Goal: Task Accomplishment & Management: Manage account settings

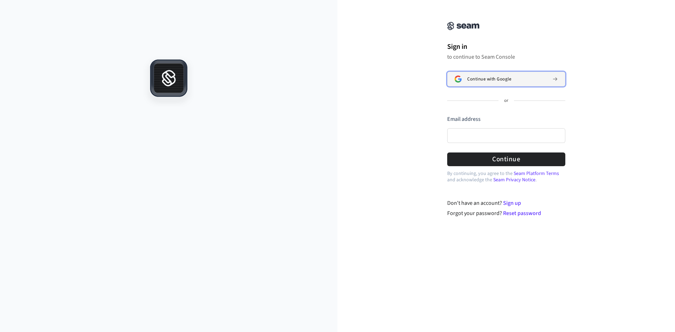
click at [490, 80] on span "Continue with Google" at bounding box center [489, 79] width 44 height 6
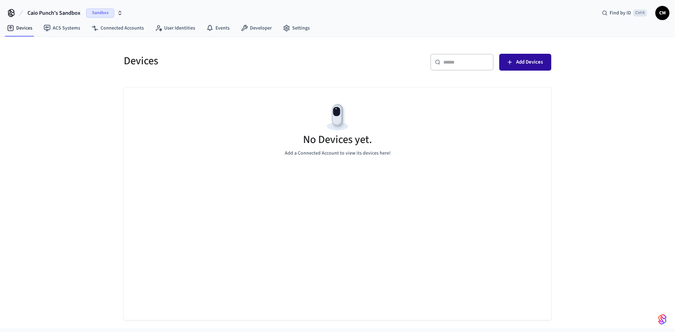
click at [531, 63] on span "Add Devices" at bounding box center [529, 62] width 27 height 9
click at [115, 12] on div "Sandbox" at bounding box center [104, 12] width 37 height 9
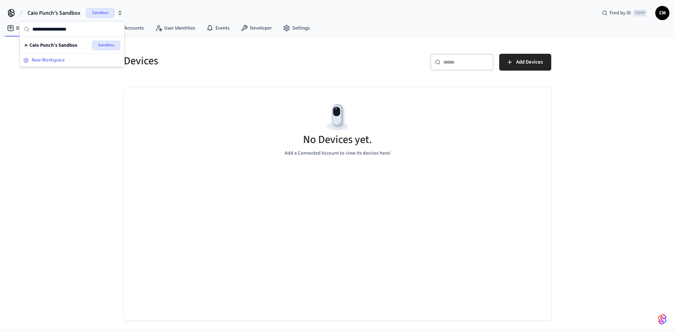
click at [66, 63] on div "New Workspace" at bounding box center [72, 60] width 98 height 7
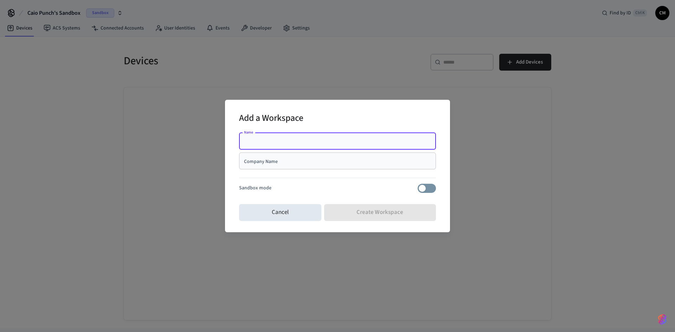
click at [266, 135] on div "Name" at bounding box center [337, 141] width 197 height 17
click at [272, 157] on input "Company Name" at bounding box center [337, 160] width 188 height 7
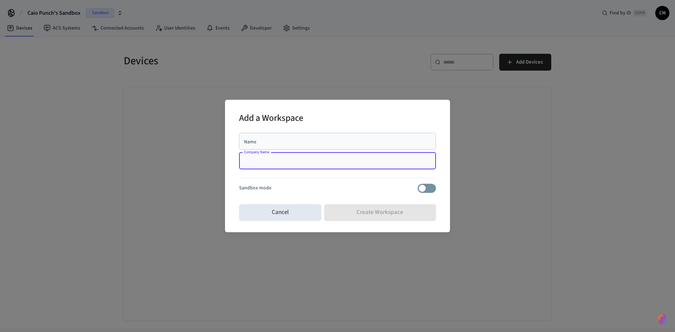
click at [273, 143] on input "Name" at bounding box center [337, 141] width 188 height 7
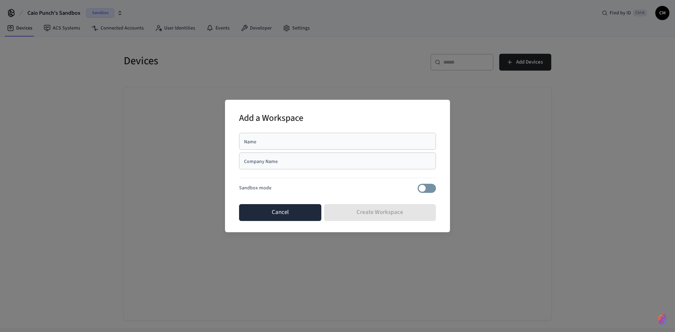
click at [292, 210] on button "Cancel" at bounding box center [280, 212] width 82 height 17
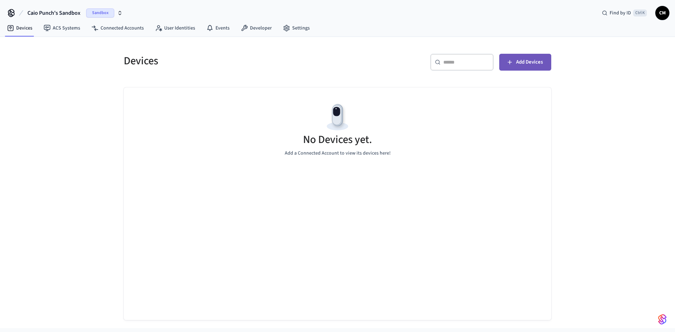
click at [513, 62] on button "Add Devices" at bounding box center [525, 62] width 52 height 17
click at [528, 66] on span "Add Devices" at bounding box center [529, 62] width 27 height 9
click at [505, 69] on button "Add Devices" at bounding box center [525, 62] width 52 height 17
click at [531, 67] on button "Add Devices" at bounding box center [525, 62] width 52 height 17
click at [529, 60] on span "Add Devices" at bounding box center [529, 62] width 27 height 9
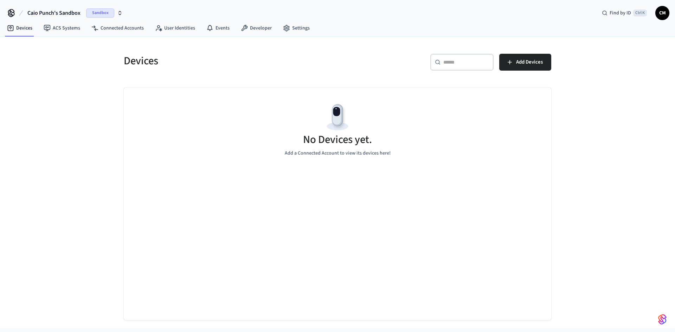
click at [82, 14] on button "Caio Punch's Sandbox Sandbox" at bounding box center [74, 13] width 99 height 15
click at [63, 59] on span "New Workspace" at bounding box center [48, 60] width 33 height 7
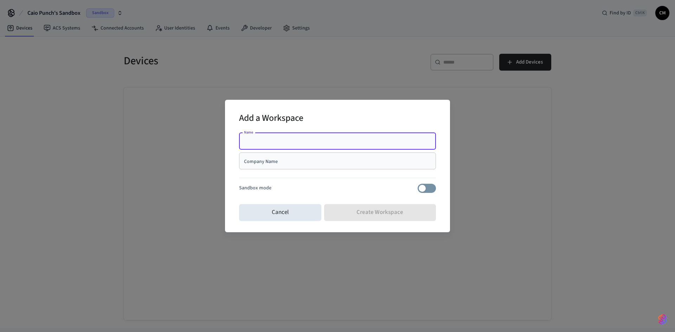
click at [289, 142] on input "Name" at bounding box center [337, 141] width 188 height 7
type input "*****"
click at [339, 195] on div "Name ***** Name Company Name Company Name Sandbox mode" at bounding box center [337, 165] width 197 height 71
click at [308, 162] on input "Company Name" at bounding box center [337, 160] width 188 height 7
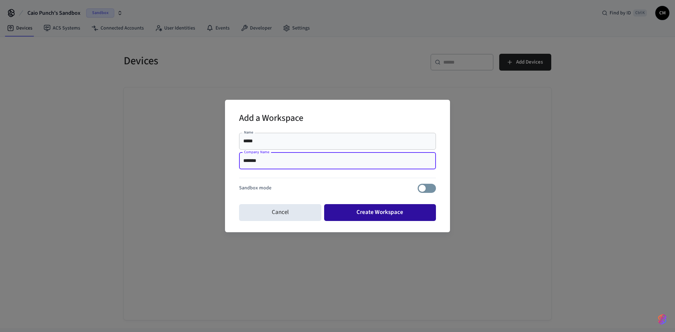
type input "*******"
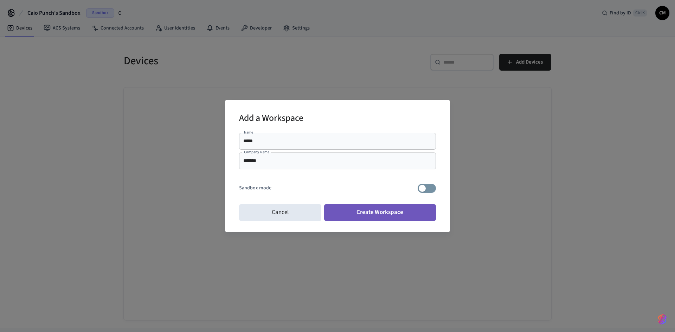
click at [412, 204] on button "Create Workspace" at bounding box center [380, 212] width 112 height 17
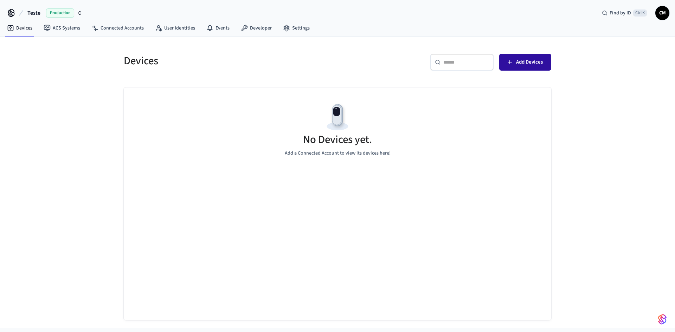
click at [538, 59] on span "Add Devices" at bounding box center [529, 62] width 27 height 9
click at [534, 68] on button "Add Devices" at bounding box center [525, 62] width 52 height 17
click at [68, 12] on span "Production" at bounding box center [60, 12] width 28 height 9
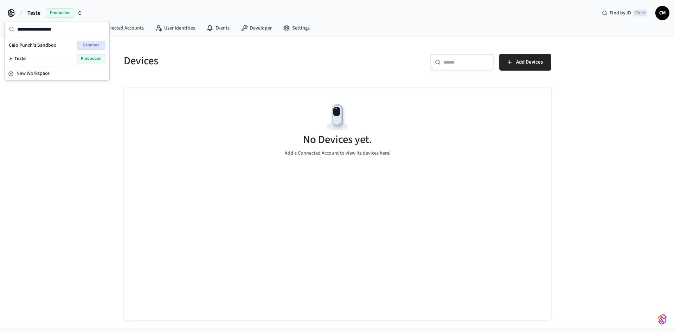
click at [80, 14] on icon "button" at bounding box center [80, 13] width 6 height 6
click at [79, 14] on icon "button" at bounding box center [80, 13] width 6 height 6
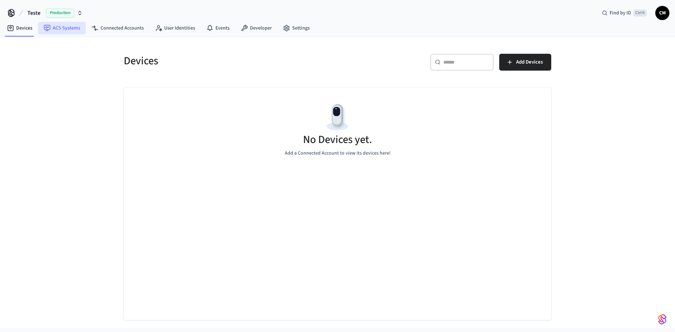
click at [63, 29] on link "ACS Systems" at bounding box center [62, 28] width 48 height 13
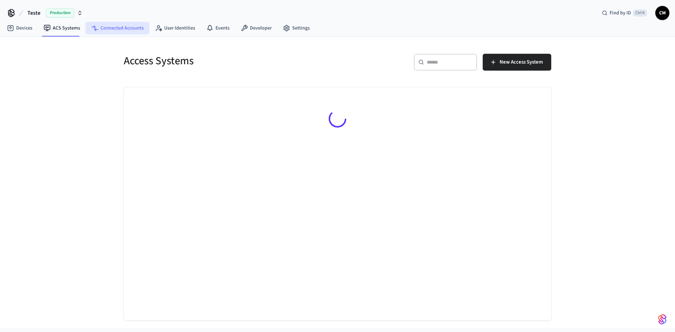
click at [124, 28] on link "Connected Accounts" at bounding box center [118, 28] width 64 height 13
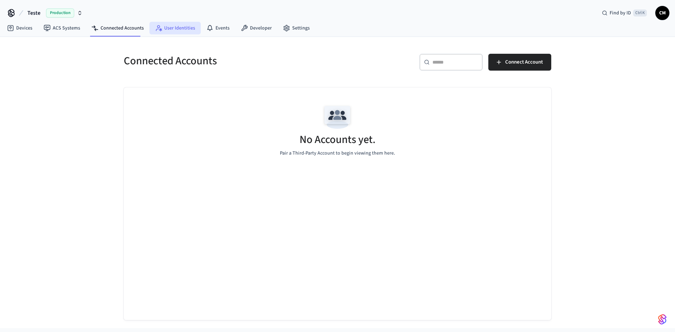
click at [183, 32] on link "User Identities" at bounding box center [174, 28] width 51 height 13
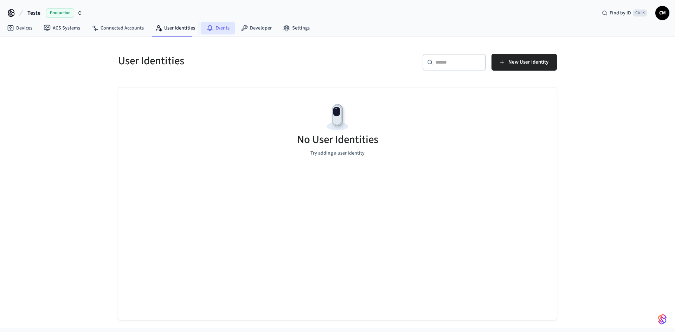
click at [215, 27] on link "Events" at bounding box center [218, 28] width 34 height 13
click at [254, 31] on link "Developer" at bounding box center [256, 28] width 42 height 13
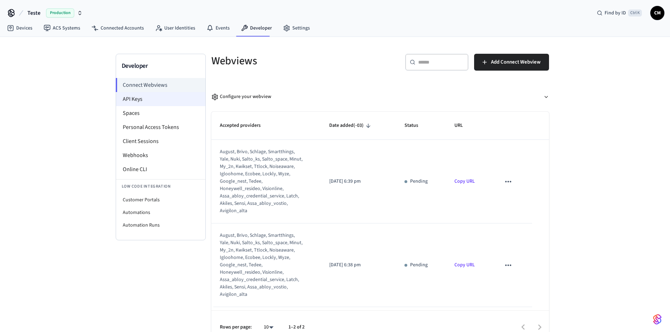
click at [148, 95] on li "API Keys" at bounding box center [160, 99] width 89 height 14
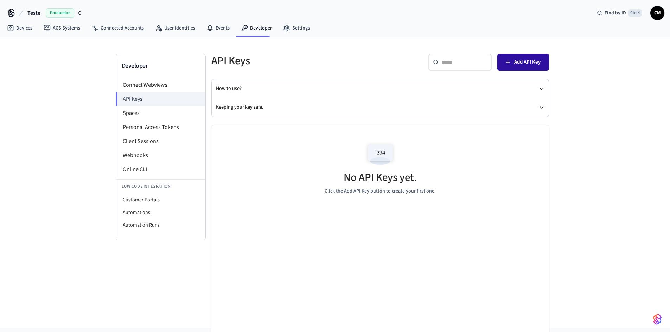
click at [525, 64] on span "Add API Key" at bounding box center [527, 62] width 26 height 9
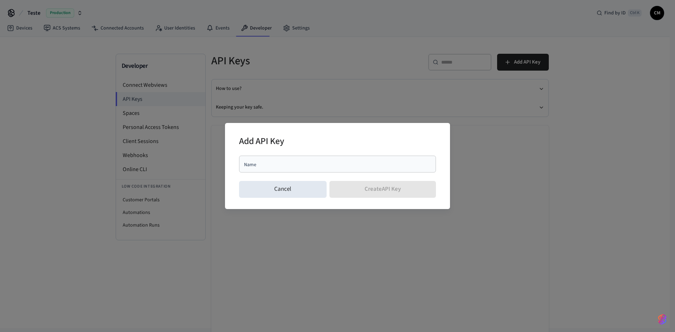
click at [318, 74] on div "Add API Key Name Name Cancel Create API Key" at bounding box center [337, 166] width 675 height 332
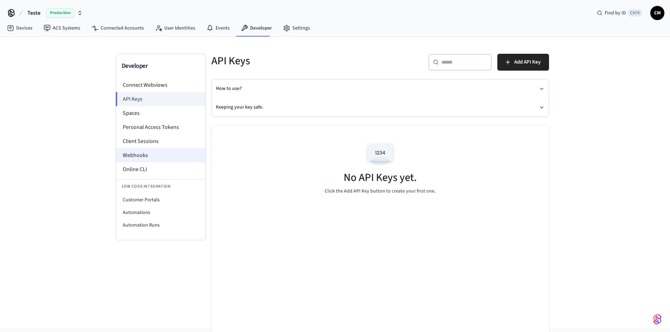
click at [149, 157] on li "Webhooks" at bounding box center [160, 155] width 89 height 14
click at [156, 153] on li "Webhooks" at bounding box center [160, 155] width 89 height 14
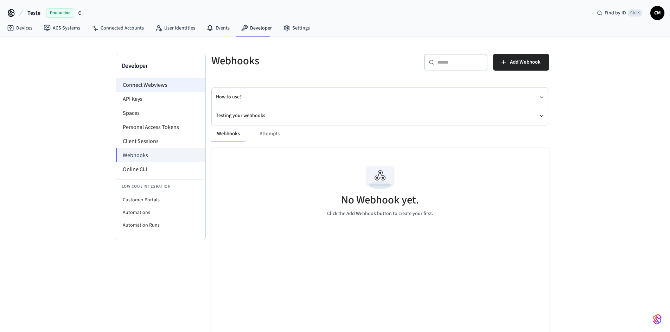
click at [137, 91] on li "Connect Webviews" at bounding box center [160, 85] width 89 height 14
click at [137, 96] on li "API Keys" at bounding box center [160, 99] width 89 height 14
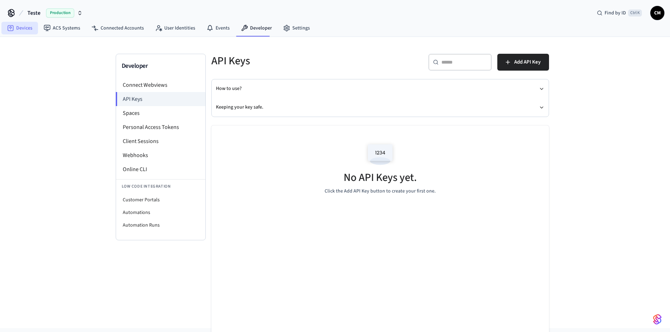
click at [28, 28] on link "Devices" at bounding box center [19, 28] width 37 height 13
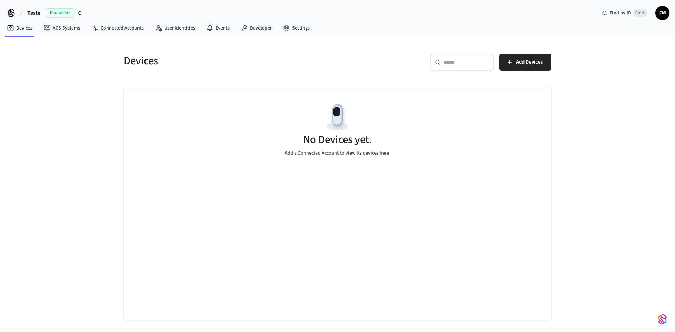
click at [551, 62] on div "Devices ​ ​ Add Devices No Devices yet. Add a Connected Account to view its dev…" at bounding box center [337, 182] width 439 height 275
click at [548, 62] on button "Add Devices" at bounding box center [525, 62] width 52 height 17
click at [524, 66] on span "Add Devices" at bounding box center [529, 62] width 27 height 9
click at [533, 54] on button "Add Devices" at bounding box center [525, 62] width 52 height 17
click at [515, 69] on button "Add Devices" at bounding box center [525, 62] width 52 height 17
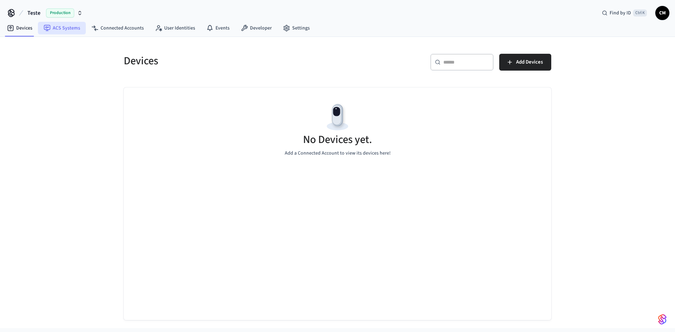
click at [63, 30] on link "ACS Systems" at bounding box center [62, 28] width 48 height 13
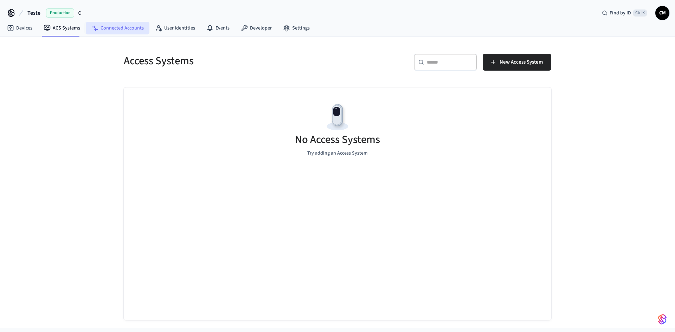
click at [111, 31] on link "Connected Accounts" at bounding box center [118, 28] width 64 height 13
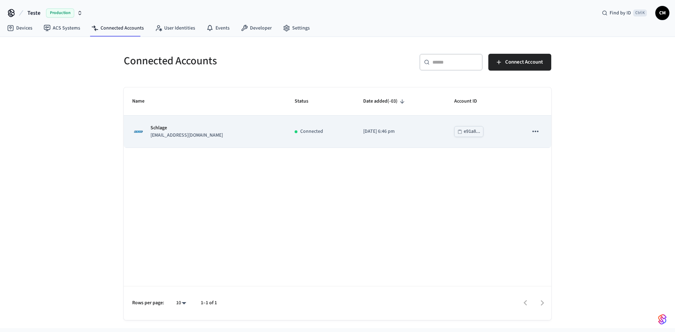
click at [535, 133] on icon "sticky table" at bounding box center [535, 131] width 9 height 9
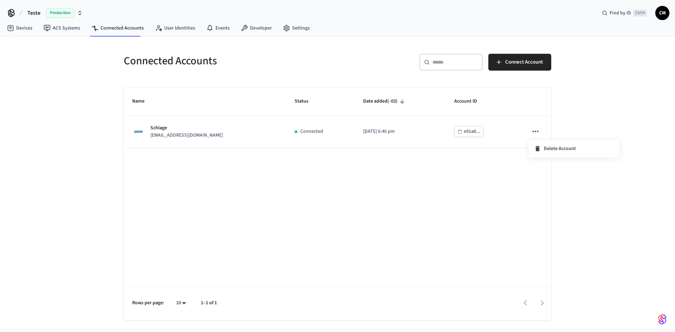
click at [477, 164] on div at bounding box center [337, 166] width 675 height 332
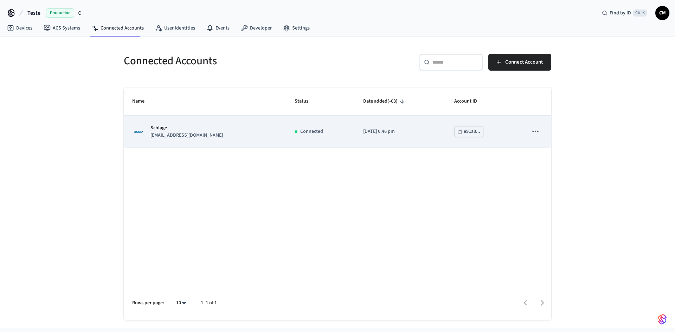
click at [328, 121] on td "Connected" at bounding box center [320, 132] width 69 height 32
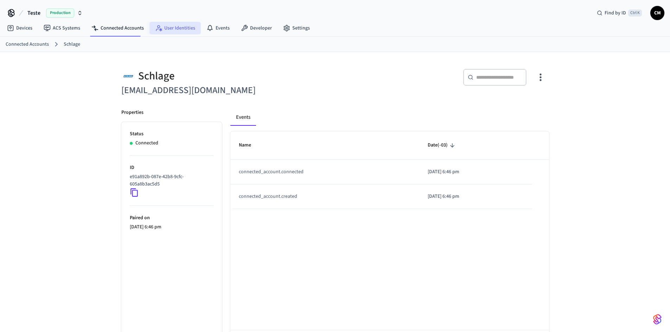
click at [159, 28] on icon at bounding box center [158, 28] width 7 height 7
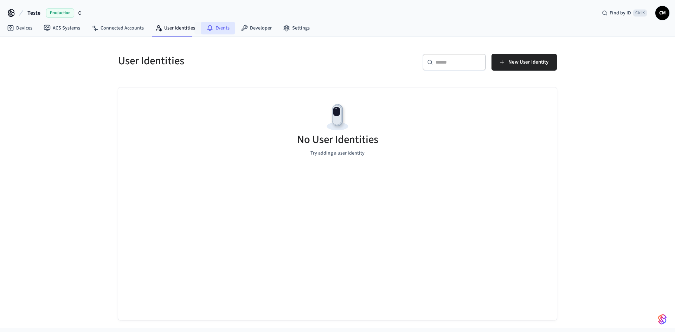
click at [230, 27] on link "Events" at bounding box center [218, 28] width 34 height 13
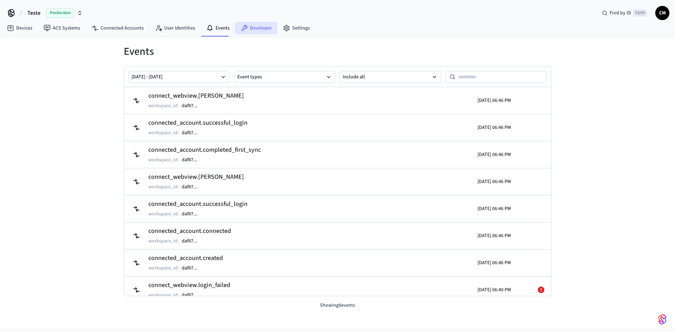
click at [267, 27] on link "Developer" at bounding box center [256, 28] width 42 height 13
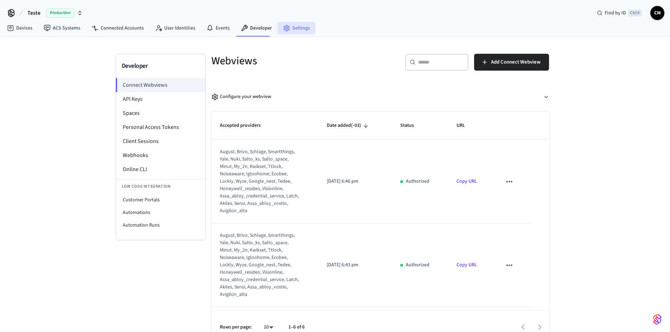
click at [288, 25] on link "Settings" at bounding box center [296, 28] width 38 height 13
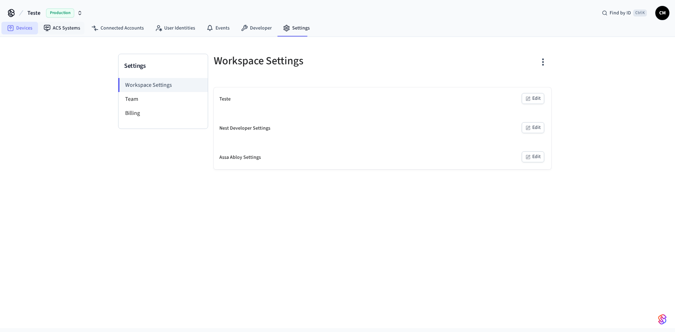
click at [36, 32] on link "Devices" at bounding box center [19, 28] width 37 height 13
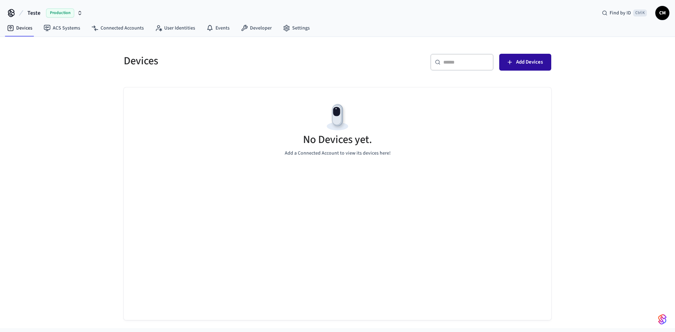
click at [531, 64] on span "Add Devices" at bounding box center [529, 62] width 27 height 9
click at [69, 31] on link "ACS Systems" at bounding box center [62, 28] width 48 height 13
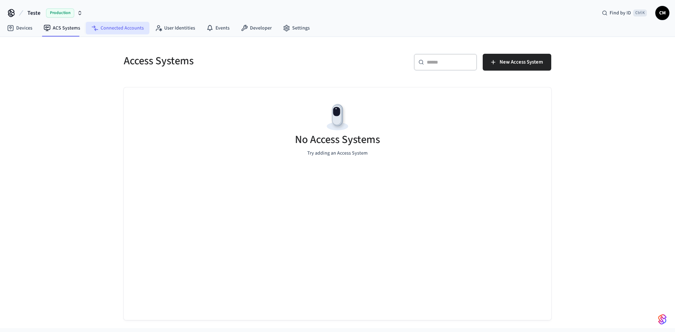
click at [92, 25] on icon at bounding box center [94, 28] width 7 height 7
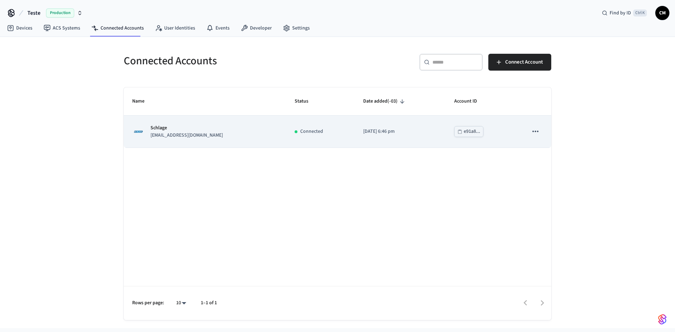
click at [286, 144] on td "Connected" at bounding box center [320, 132] width 69 height 32
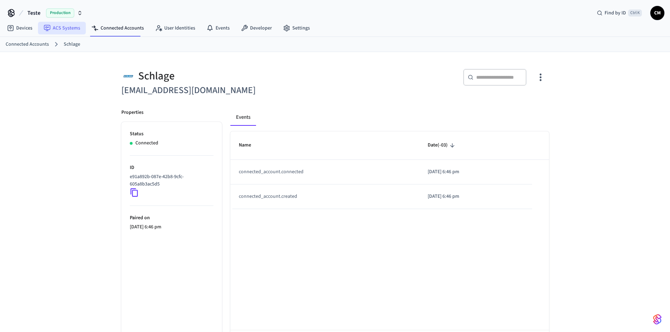
click at [64, 24] on link "ACS Systems" at bounding box center [62, 28] width 48 height 13
